Goal: Find contact information: Find contact information

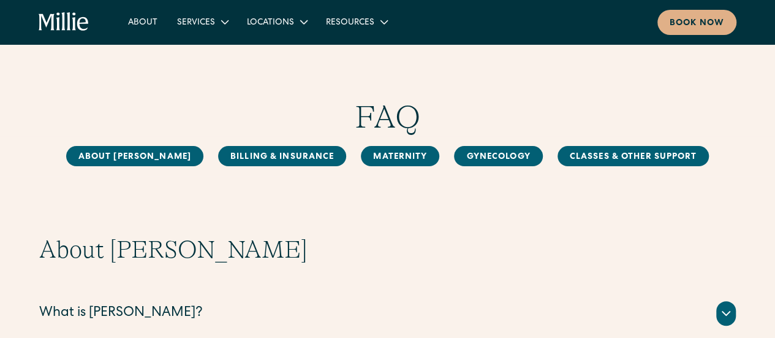
click at [250, 105] on h1 "FAQ" at bounding box center [387, 117] width 697 height 38
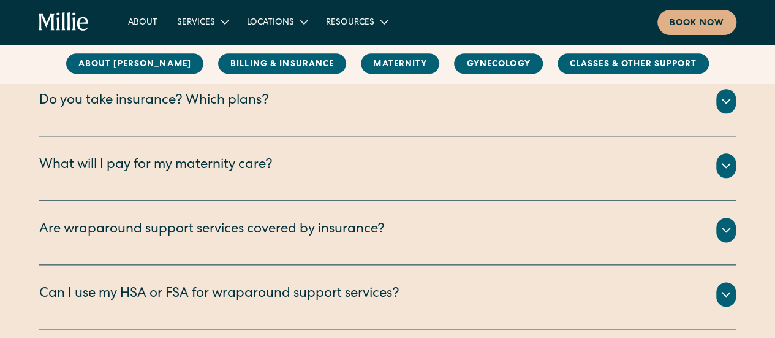
scroll to position [643, 0]
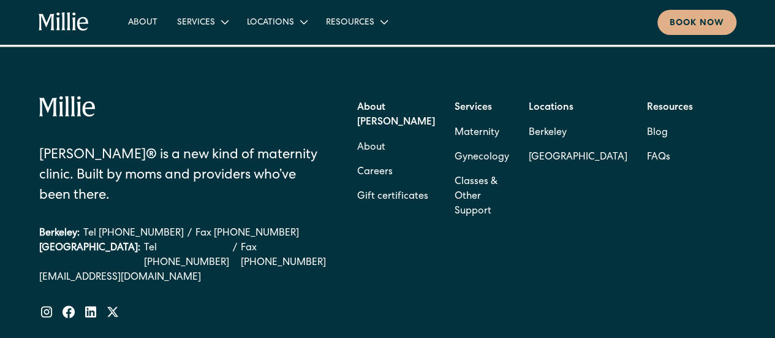
scroll to position [1038, 0]
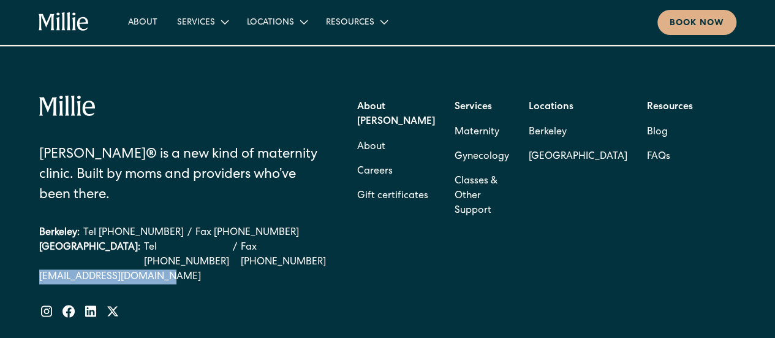
drag, startPoint x: 30, startPoint y: 200, endPoint x: 159, endPoint y: 206, distance: 129.4
click at [159, 206] on div "Millie® is a new kind of maternity clinic. Built by moms and providers who’ve b…" at bounding box center [387, 260] width 775 height 429
copy link "[EMAIL_ADDRESS][DOMAIN_NAME]"
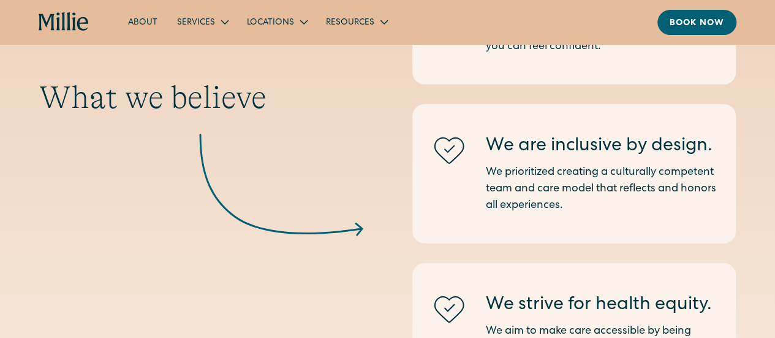
scroll to position [1673, 0]
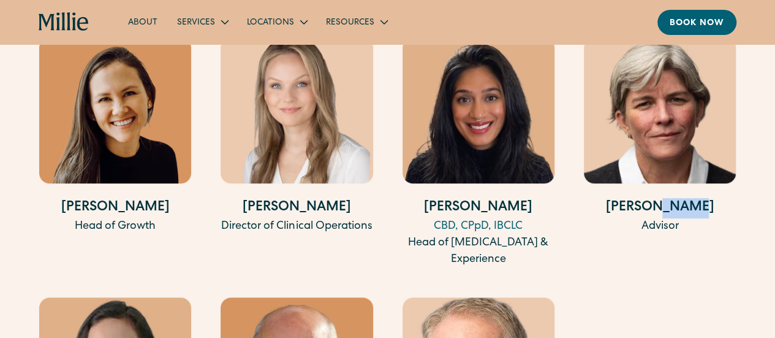
scroll to position [2597, 0]
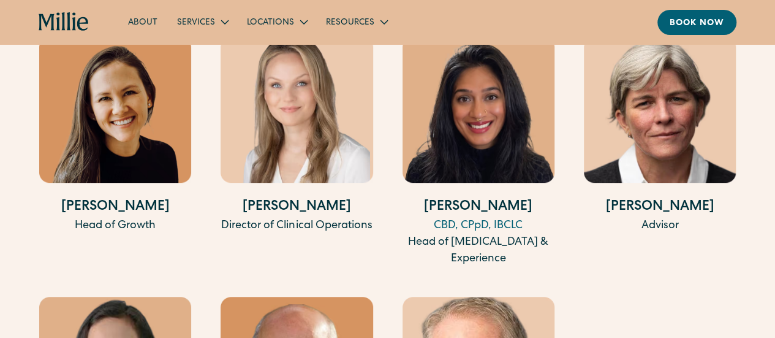
click at [210, 247] on div "[PERSON_NAME] Co-Founder & CEO [PERSON_NAME][GEOGRAPHIC_DATA], CNM, WHNP, RN Co…" at bounding box center [387, 143] width 697 height 733
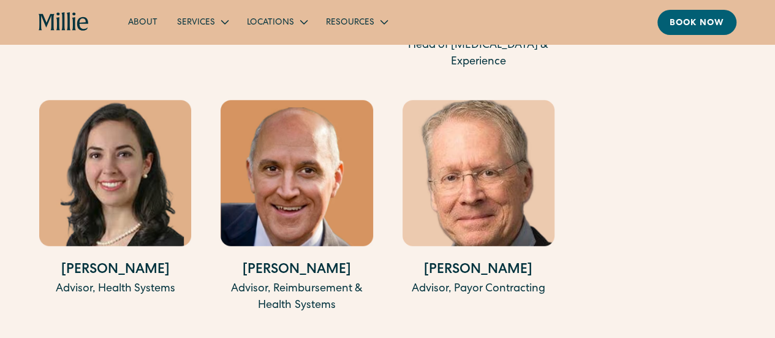
scroll to position [2807, 0]
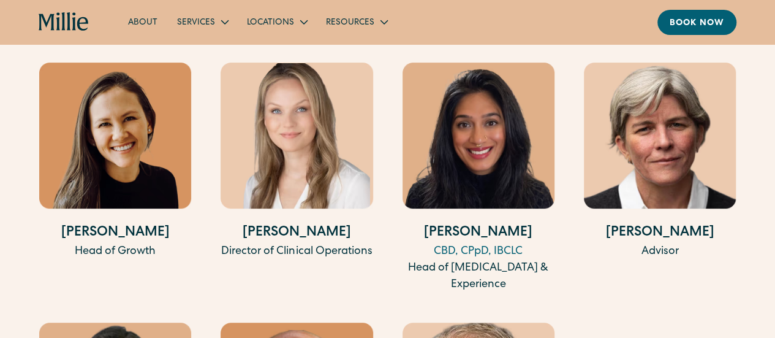
click at [116, 243] on h4 "[PERSON_NAME]" at bounding box center [115, 233] width 152 height 20
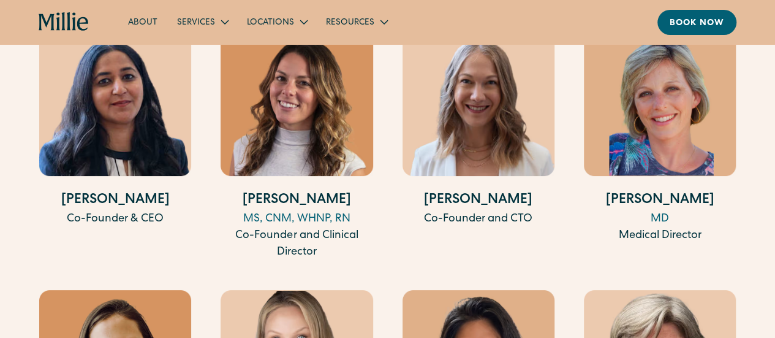
scroll to position [2344, 0]
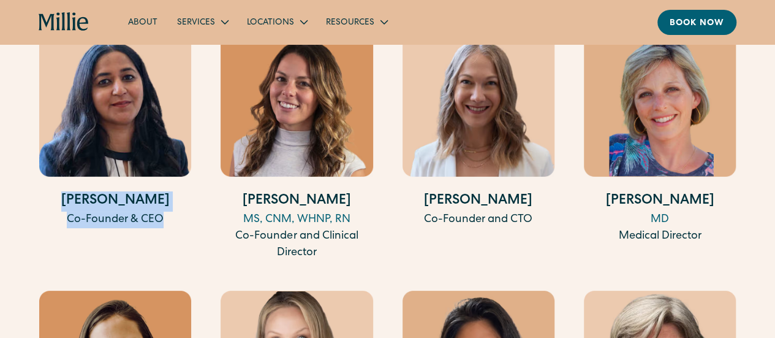
drag, startPoint x: 176, startPoint y: 229, endPoint x: 62, endPoint y: 203, distance: 116.2
click at [62, 203] on div "[PERSON_NAME] Co-Founder & CEO" at bounding box center [115, 209] width 152 height 37
copy div "[PERSON_NAME] Co-Founder & CEO"
click at [165, 211] on h4 "[PERSON_NAME]" at bounding box center [115, 201] width 152 height 20
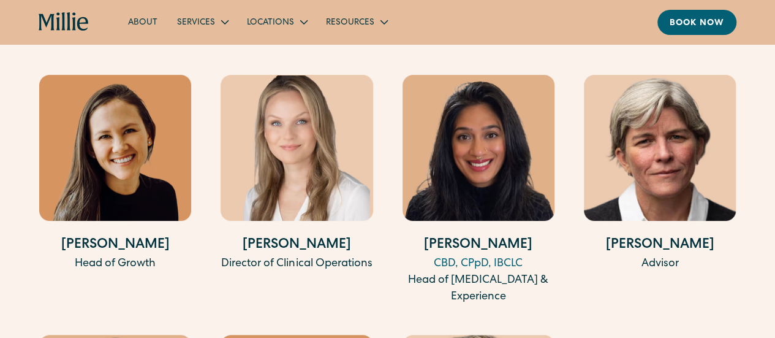
scroll to position [2562, 0]
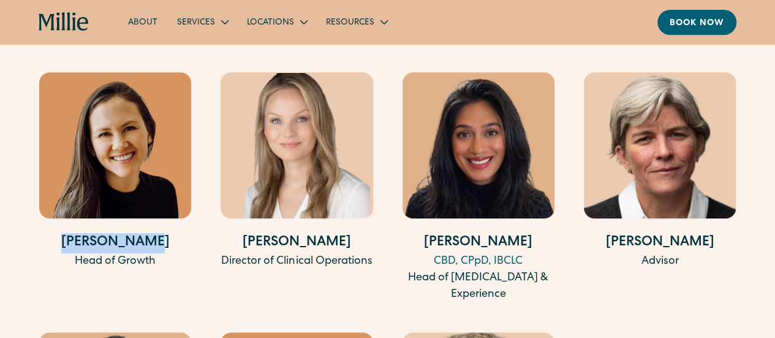
drag, startPoint x: 171, startPoint y: 252, endPoint x: 74, endPoint y: 252, distance: 96.8
click at [74, 252] on h4 "[PERSON_NAME]" at bounding box center [115, 243] width 152 height 20
copy h4 "[PERSON_NAME]"
